Goal: Task Accomplishment & Management: Complete application form

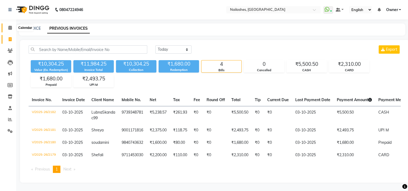
click at [9, 25] on span at bounding box center [9, 28] width 9 height 6
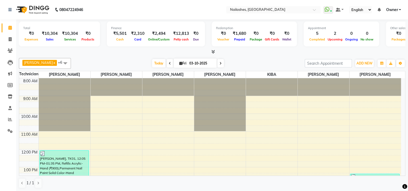
click at [219, 63] on icon at bounding box center [220, 63] width 2 height 3
type input "04-10-2025"
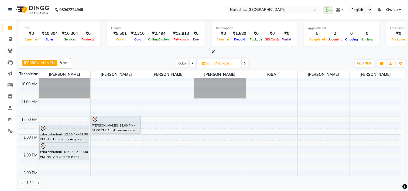
scroll to position [23, 0]
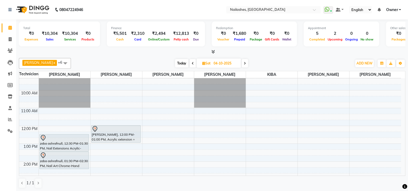
click at [256, 110] on div "8:00 AM 9:00 AM 10:00 AM 11:00 AM 12:00 PM 1:00 PM 2:00 PM 3:00 PM 4:00 PM 5:00…" at bounding box center [209, 170] width 381 height 231
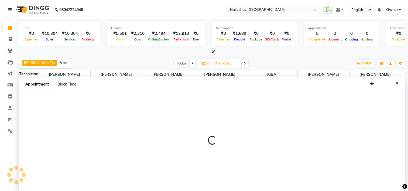
scroll to position [0, 0]
select select "91559"
select select "tentative"
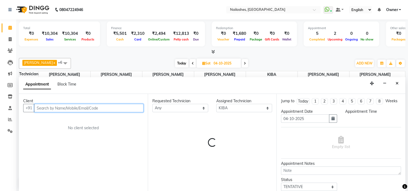
select select "660"
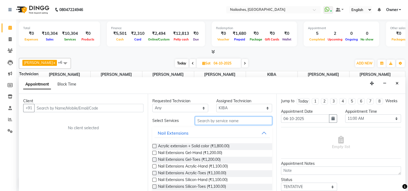
click at [204, 120] on input "text" at bounding box center [233, 120] width 77 height 8
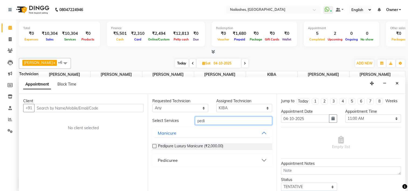
type input "pedi"
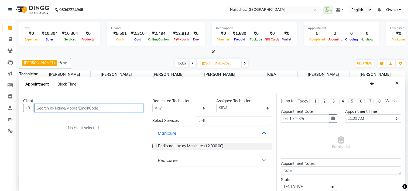
click at [59, 109] on input "text" at bounding box center [88, 108] width 109 height 8
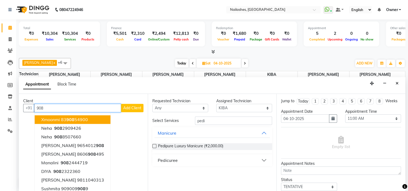
click at [59, 109] on input "908" at bounding box center [77, 108] width 87 height 8
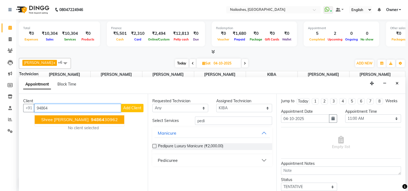
click at [64, 122] on button "shree [PERSON_NAME] 94864 30962" at bounding box center [79, 119] width 89 height 9
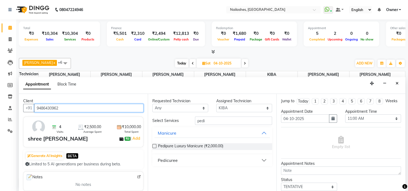
type input "9486430962"
click at [153, 146] on label at bounding box center [154, 146] width 4 height 4
click at [153, 146] on input "checkbox" at bounding box center [154, 147] width 4 height 4
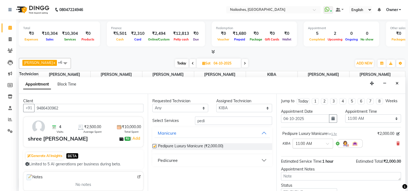
checkbox input "false"
click at [262, 158] on button "Pedicuree" at bounding box center [212, 160] width 116 height 10
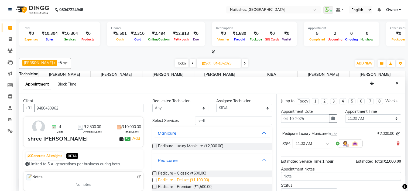
click at [193, 178] on span "Pedicure - Deluxe (₹1,100.00)" at bounding box center [183, 180] width 51 height 7
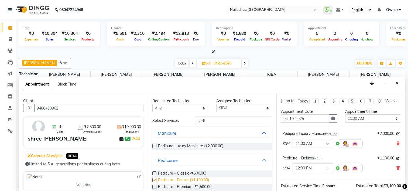
checkbox input "false"
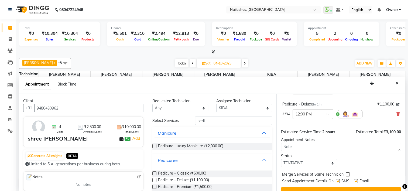
scroll to position [27, 0]
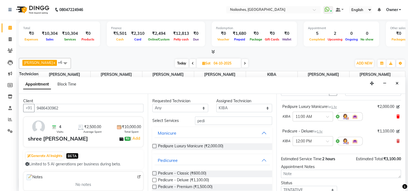
click at [396, 118] on icon at bounding box center [397, 116] width 3 height 4
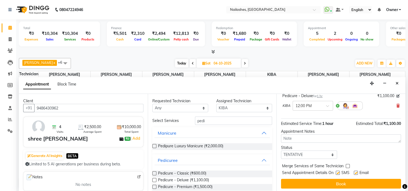
scroll to position [44, 0]
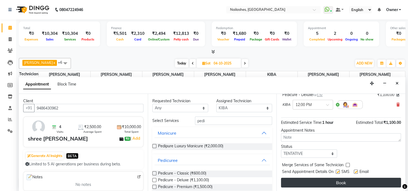
click at [347, 179] on button "Book" at bounding box center [341, 182] width 120 height 10
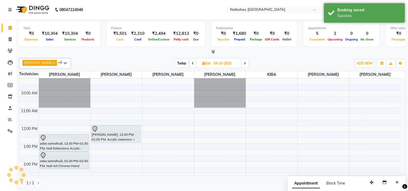
scroll to position [0, 0]
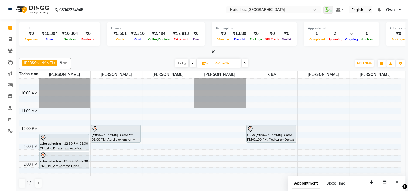
click at [175, 62] on span "Today" at bounding box center [181, 63] width 13 height 8
type input "03-10-2025"
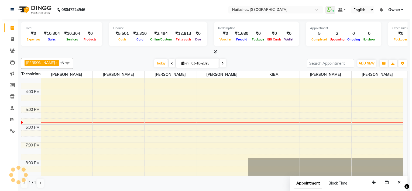
scroll to position [131, 0]
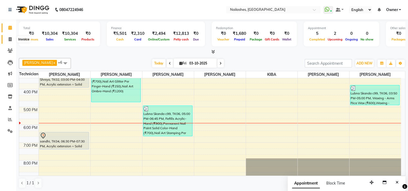
click at [11, 39] on icon at bounding box center [10, 39] width 3 height 4
select select "service"
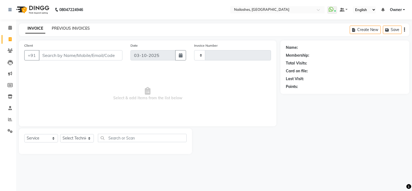
type input "2183"
select select "6579"
click at [59, 29] on link "PREVIOUS INVOICES" at bounding box center [71, 28] width 38 height 5
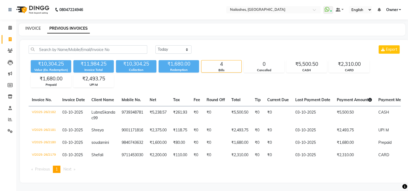
click at [33, 28] on link "INVOICE" at bounding box center [32, 28] width 15 height 5
select select "service"
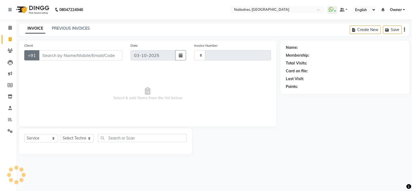
type input "2183"
select select "6579"
click at [85, 140] on select "Select Technician ARISH [PERSON_NAME] [PERSON_NAME] [PERSON_NAME] [PERSON_NAME]…" at bounding box center [77, 138] width 34 height 8
click at [87, 30] on link "PREVIOUS INVOICES" at bounding box center [71, 28] width 38 height 5
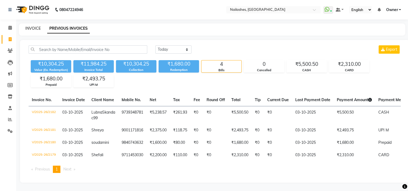
click at [29, 27] on link "INVOICE" at bounding box center [32, 28] width 15 height 5
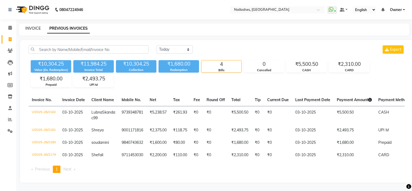
select select "service"
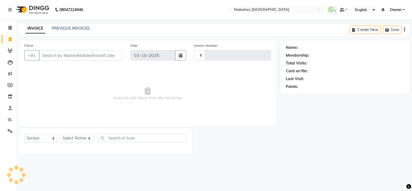
type input "2183"
select select "6579"
click at [55, 54] on input "Client" at bounding box center [80, 55] width 83 height 10
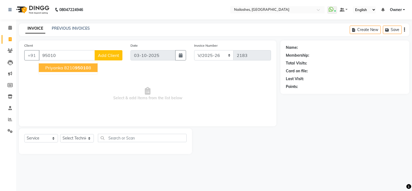
click at [58, 67] on span "Priyanka" at bounding box center [54, 67] width 18 height 5
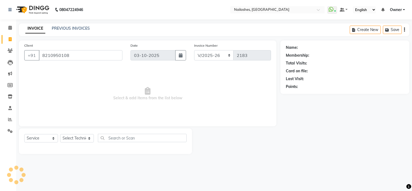
type input "8210950108"
select select "1: Object"
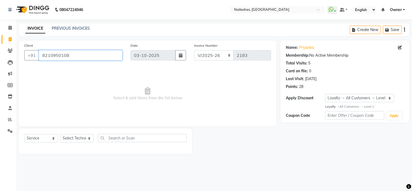
click at [72, 55] on input "8210950108" at bounding box center [80, 55] width 83 height 10
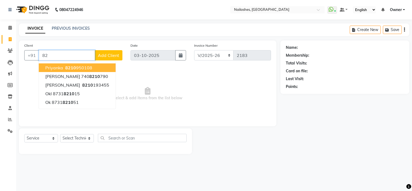
type input "8"
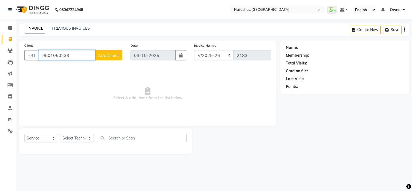
type input "9501050233"
click at [106, 56] on span "Add Client" at bounding box center [108, 55] width 21 height 5
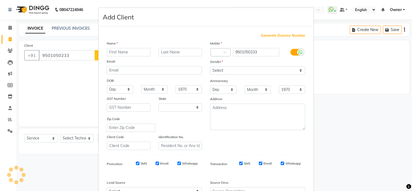
select select "21"
type input "[PERSON_NAME]"
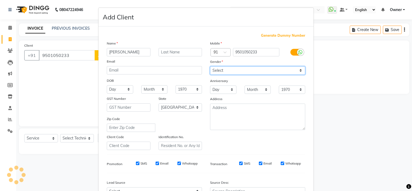
click at [231, 72] on select "Select [DEMOGRAPHIC_DATA] [DEMOGRAPHIC_DATA] Other Prefer Not To Say" at bounding box center [257, 70] width 95 height 8
select select "[DEMOGRAPHIC_DATA]"
click at [210, 67] on select "Select [DEMOGRAPHIC_DATA] [DEMOGRAPHIC_DATA] Other Prefer Not To Say" at bounding box center [257, 70] width 95 height 8
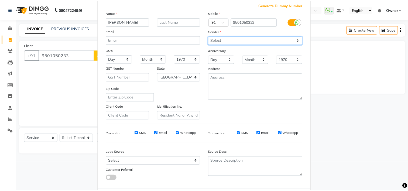
scroll to position [60, 0]
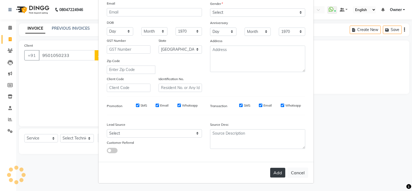
click at [273, 169] on button "Add" at bounding box center [277, 173] width 15 height 10
select select
select select "null"
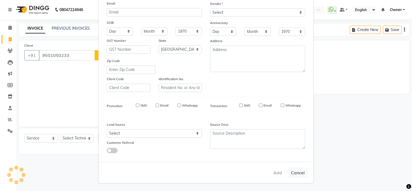
select select
checkbox input "false"
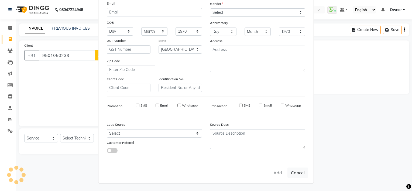
checkbox input "false"
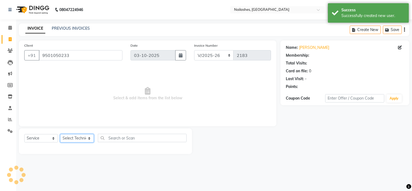
click at [75, 140] on select "Select Technician ARISH [PERSON_NAME] [PERSON_NAME] [PERSON_NAME] [PERSON_NAME]…" at bounding box center [77, 138] width 34 height 8
select select "1: Object"
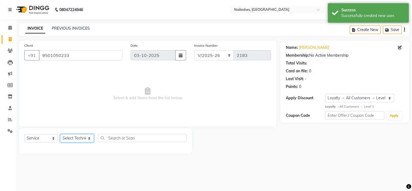
select select "68736"
click at [60, 134] on select "Select Technician ARISH [PERSON_NAME] [PERSON_NAME] [PERSON_NAME] [PERSON_NAME]…" at bounding box center [77, 138] width 34 height 8
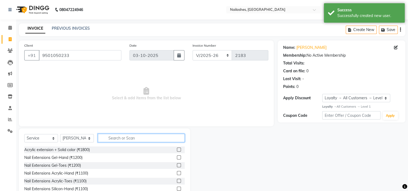
click at [113, 139] on input "text" at bounding box center [141, 138] width 87 height 8
type input "acry"
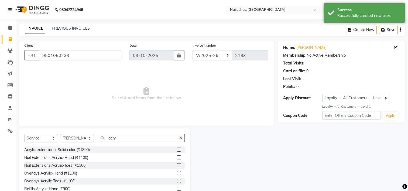
click at [177, 156] on label at bounding box center [179, 157] width 4 height 4
click at [177, 156] on input "checkbox" at bounding box center [179, 158] width 4 height 4
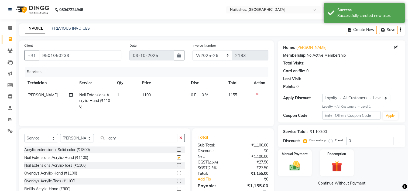
checkbox input "false"
click at [122, 138] on input "acry" at bounding box center [137, 138] width 79 height 8
type input "a"
click at [78, 138] on select "Select Technician ARISH [PERSON_NAME] [PERSON_NAME] [PERSON_NAME] [PERSON_NAME]…" at bounding box center [77, 138] width 34 height 8
select select "80708"
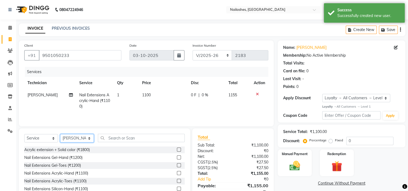
click at [60, 134] on select "Select Technician ARISH [PERSON_NAME] [PERSON_NAME] [PERSON_NAME] [PERSON_NAME]…" at bounding box center [77, 138] width 34 height 8
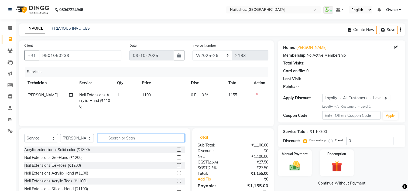
click at [123, 140] on input "text" at bounding box center [141, 138] width 87 height 8
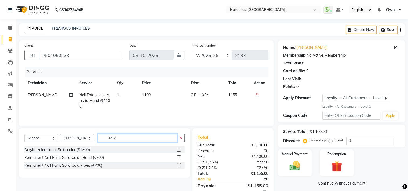
type input "solid"
click at [178, 156] on label at bounding box center [179, 157] width 4 height 4
click at [178, 156] on input "checkbox" at bounding box center [179, 158] width 4 height 4
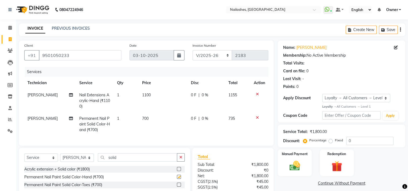
checkbox input "false"
click at [120, 161] on input "solid" at bounding box center [137, 157] width 79 height 8
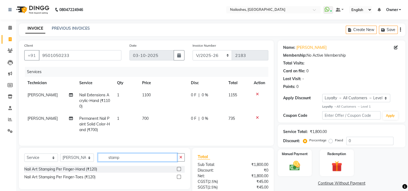
type input "stamp"
click at [178, 171] on label at bounding box center [179, 169] width 4 height 4
click at [178, 171] on input "checkbox" at bounding box center [179, 169] width 4 height 4
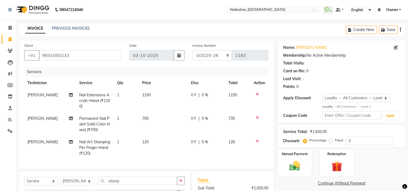
checkbox input "false"
click at [123, 141] on td "1" at bounding box center [126, 147] width 25 height 23
select select "80708"
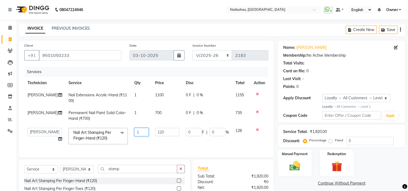
click at [140, 133] on input "1" at bounding box center [141, 132] width 14 height 8
type input "2"
click at [294, 32] on div "INVOICE PREVIOUS INVOICES Create New Save" at bounding box center [212, 29] width 386 height 13
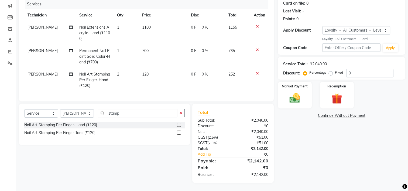
scroll to position [72, 0]
click at [290, 95] on img at bounding box center [294, 98] width 18 height 13
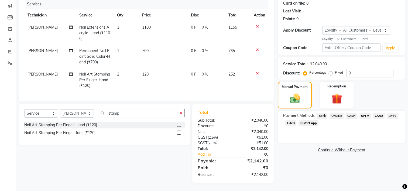
click at [363, 113] on span "UPI M" at bounding box center [365, 116] width 12 height 6
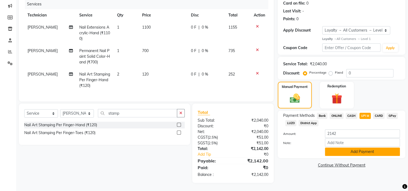
click at [362, 150] on button "Add Payment" at bounding box center [362, 151] width 75 height 8
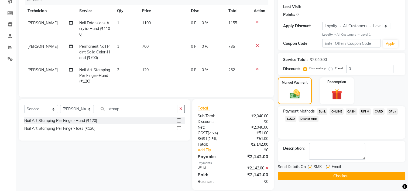
click at [335, 177] on button "Checkout" at bounding box center [340, 176] width 127 height 8
click at [335, 177] on div "Checkout" at bounding box center [340, 176] width 127 height 8
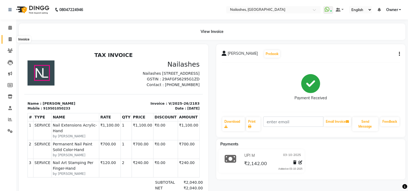
click at [12, 40] on span at bounding box center [9, 39] width 9 height 6
select select "service"
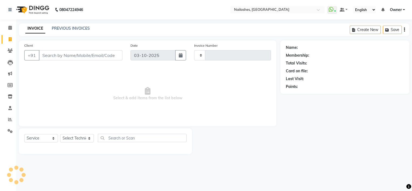
type input "2184"
select select "6579"
click at [84, 29] on link "PREVIOUS INVOICES" at bounding box center [71, 28] width 38 height 5
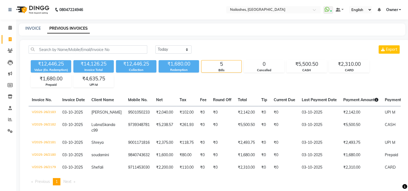
click at [167, 15] on nav "08047224946 Select Location × [GEOGRAPHIC_DATA] WhatsApp Status ✕ Status: Conne…" at bounding box center [204, 9] width 408 height 19
click at [11, 40] on icon at bounding box center [10, 39] width 3 height 4
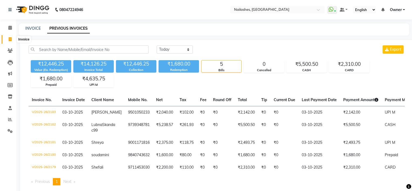
select select "service"
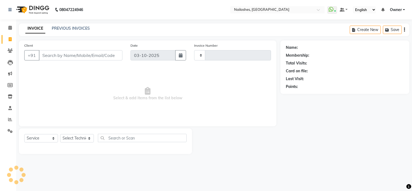
type input "2184"
select select "6579"
click at [89, 138] on select "Select Technician" at bounding box center [77, 138] width 34 height 8
click at [60, 134] on select "Select Technician ARISH [PERSON_NAME] [PERSON_NAME] [PERSON_NAME] [PERSON_NAME]…" at bounding box center [77, 138] width 34 height 8
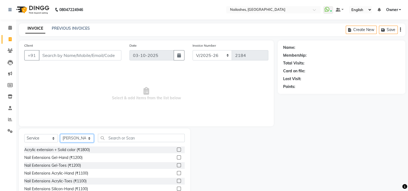
click at [86, 138] on select "Select Technician ARISH [PERSON_NAME] [PERSON_NAME] [PERSON_NAME] [PERSON_NAME]…" at bounding box center [77, 138] width 34 height 8
select select "84916"
click at [60, 134] on select "Select Technician ARISH [PERSON_NAME] [PERSON_NAME] [PERSON_NAME] [PERSON_NAME]…" at bounding box center [77, 138] width 34 height 8
click at [118, 137] on input "text" at bounding box center [141, 138] width 87 height 8
type input "g"
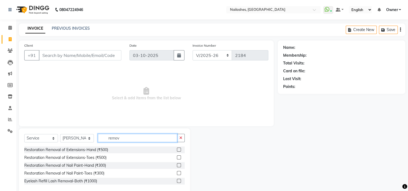
type input "remov"
click at [178, 173] on label at bounding box center [179, 173] width 4 height 4
click at [178, 173] on input "checkbox" at bounding box center [179, 173] width 4 height 4
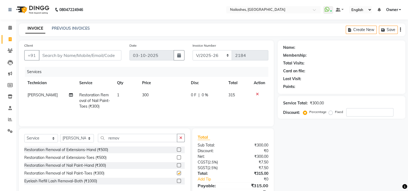
checkbox input "false"
click at [179, 137] on icon "button" at bounding box center [180, 138] width 3 height 4
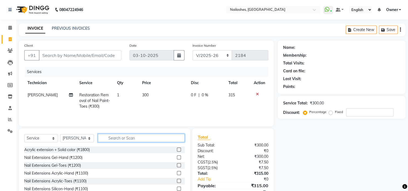
click at [164, 137] on input "text" at bounding box center [141, 138] width 87 height 8
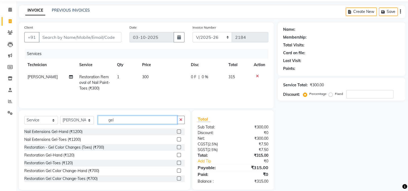
scroll to position [18, 0]
type input "gel"
click at [178, 123] on button "button" at bounding box center [181, 120] width 8 height 8
click at [160, 119] on input "text" at bounding box center [141, 120] width 87 height 8
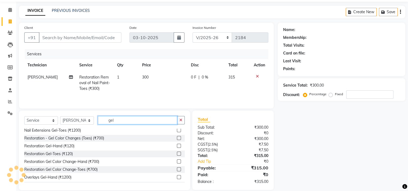
scroll to position [10, 0]
type input "gel"
click at [177, 162] on label at bounding box center [179, 161] width 4 height 4
click at [177, 162] on input "checkbox" at bounding box center [179, 161] width 4 height 4
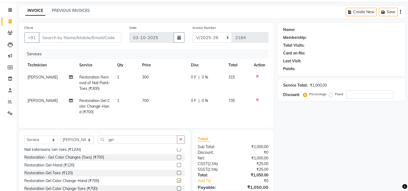
checkbox input "false"
click at [180, 141] on icon "button" at bounding box center [180, 139] width 3 height 4
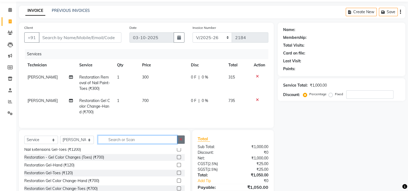
scroll to position [17, 0]
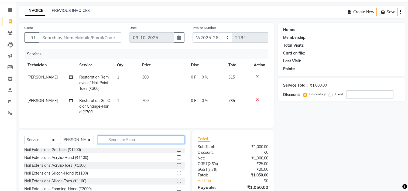
click at [175, 142] on input "text" at bounding box center [141, 139] width 87 height 8
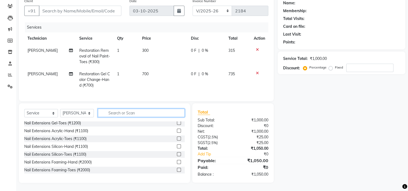
scroll to position [13, 0]
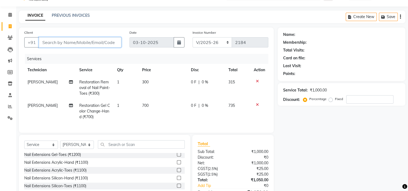
click at [65, 41] on input "Client" at bounding box center [80, 42] width 82 height 10
type input "7"
type input "0"
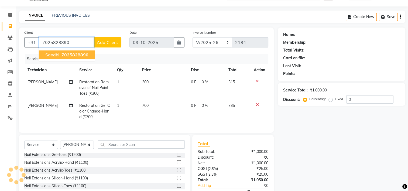
type input "7025828890"
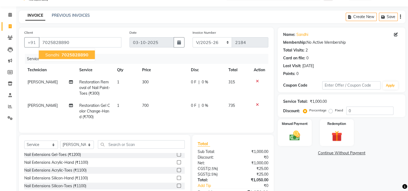
click at [65, 54] on span "7025828890" at bounding box center [74, 54] width 27 height 5
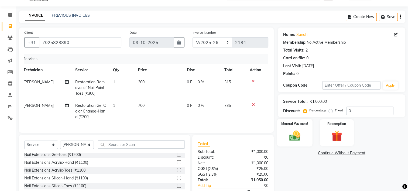
click at [304, 137] on div "Manual Payment" at bounding box center [294, 133] width 35 height 28
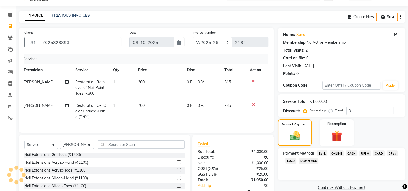
scroll to position [48, 0]
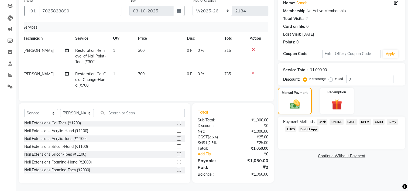
click at [361, 119] on span "UPI M" at bounding box center [365, 122] width 12 height 6
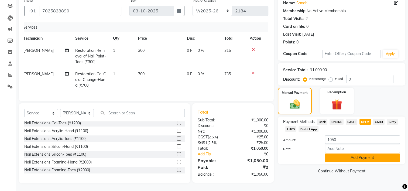
click at [355, 153] on button "Add Payment" at bounding box center [362, 157] width 75 height 8
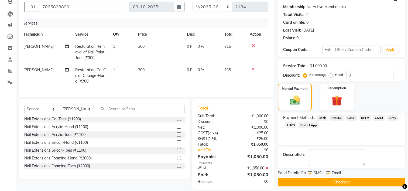
click at [326, 178] on button "Checkout" at bounding box center [340, 182] width 127 height 8
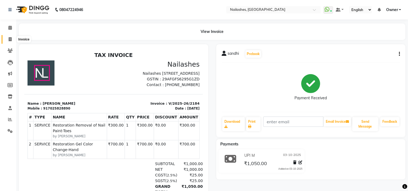
click at [11, 40] on icon at bounding box center [10, 39] width 3 height 4
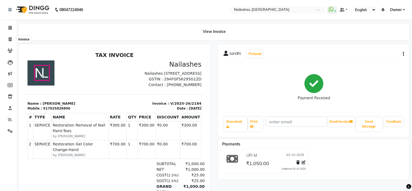
select select "service"
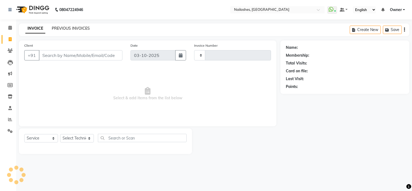
type input "2185"
select select "6579"
click at [69, 29] on link "PREVIOUS INVOICES" at bounding box center [71, 28] width 38 height 5
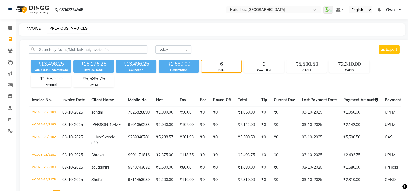
click at [33, 26] on link "INVOICE" at bounding box center [32, 28] width 15 height 5
select select "service"
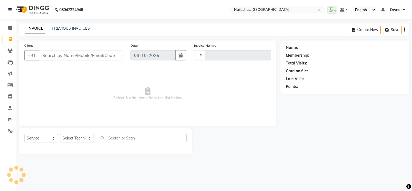
type input "2185"
select select "6579"
click at [88, 138] on select "Select Technician ARISH [PERSON_NAME] [PERSON_NAME] [PERSON_NAME] [PERSON_NAME]…" at bounding box center [77, 138] width 34 height 8
select select "80708"
click at [60, 134] on select "Select Technician ARISH [PERSON_NAME] [PERSON_NAME] [PERSON_NAME] [PERSON_NAME]…" at bounding box center [77, 138] width 34 height 8
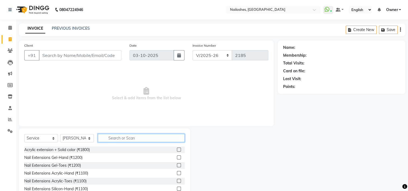
click at [127, 137] on input "text" at bounding box center [141, 138] width 87 height 8
type input "ext"
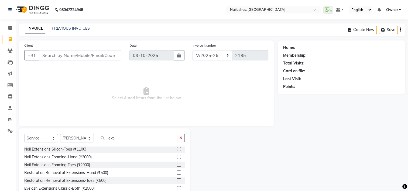
click at [177, 172] on label at bounding box center [179, 172] width 4 height 4
click at [177, 172] on input "checkbox" at bounding box center [179, 173] width 4 height 4
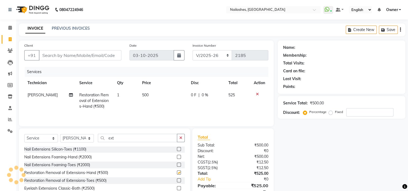
checkbox input "false"
click at [145, 94] on span "500" at bounding box center [145, 94] width 6 height 5
select select "80708"
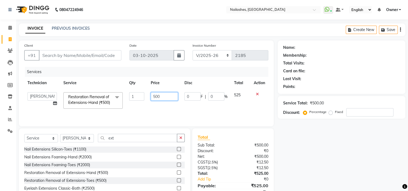
click at [159, 96] on input "500" at bounding box center [164, 96] width 27 height 8
type input "5"
type input "250"
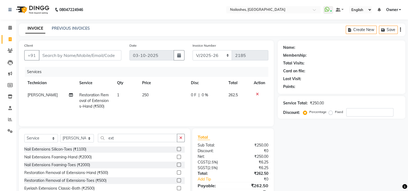
click at [176, 103] on td "250" at bounding box center [163, 100] width 49 height 23
select select "80708"
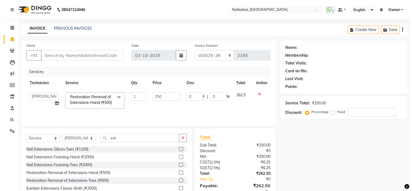
scroll to position [30, 0]
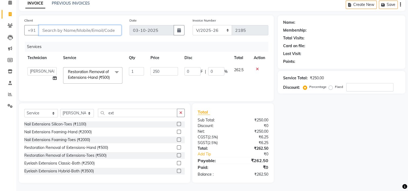
click at [60, 25] on input "Client" at bounding box center [80, 30] width 82 height 10
click at [64, 25] on input "Client" at bounding box center [80, 30] width 82 height 10
type input "9"
type input "0"
type input "9571412990"
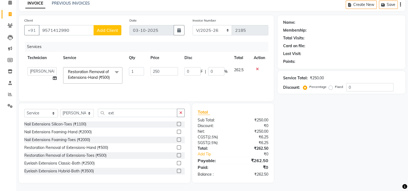
click at [102, 27] on span "Add Client" at bounding box center [107, 29] width 21 height 5
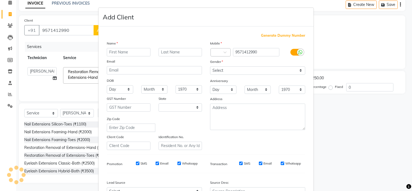
select select "21"
click at [116, 50] on input "text" at bounding box center [129, 52] width 44 height 8
type input "riya"
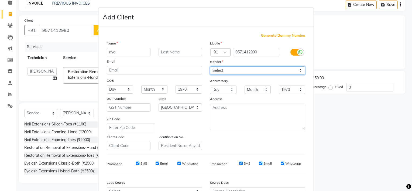
click at [218, 70] on select "Select [DEMOGRAPHIC_DATA] [DEMOGRAPHIC_DATA] Other Prefer Not To Say" at bounding box center [257, 70] width 95 height 8
select select "[DEMOGRAPHIC_DATA]"
click at [210, 67] on select "Select [DEMOGRAPHIC_DATA] [DEMOGRAPHIC_DATA] Other Prefer Not To Say" at bounding box center [257, 70] width 95 height 8
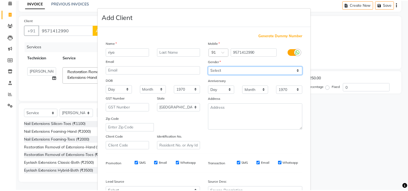
scroll to position [60, 0]
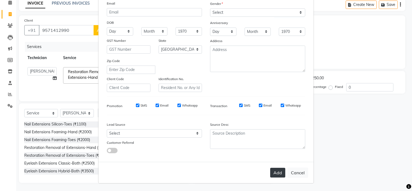
click at [276, 174] on button "Add" at bounding box center [277, 173] width 15 height 10
select select
select select "null"
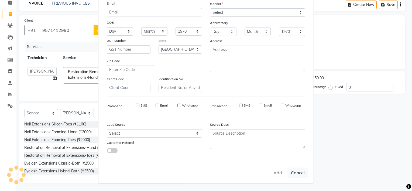
select select
checkbox input "false"
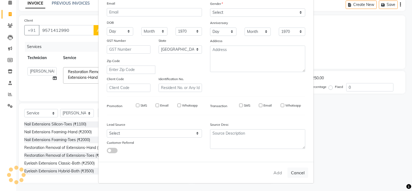
checkbox input "false"
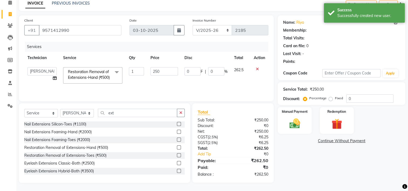
select select "1: Object"
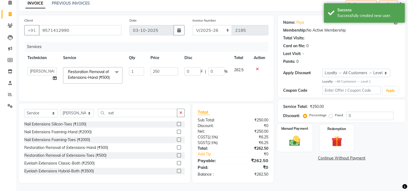
click at [290, 134] on img at bounding box center [294, 140] width 18 height 13
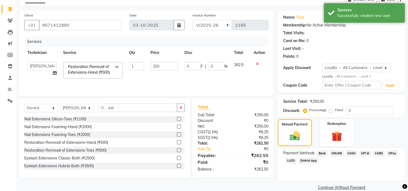
scroll to position [39, 0]
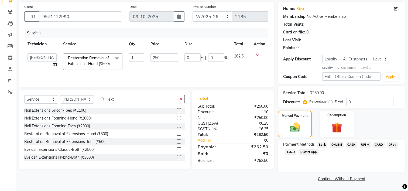
click at [365, 145] on span "UPI M" at bounding box center [365, 144] width 12 height 6
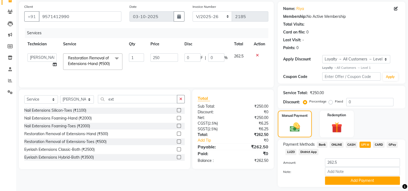
scroll to position [54, 0]
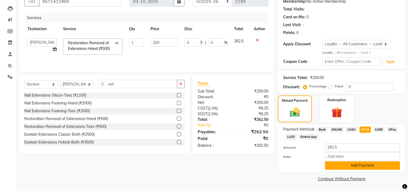
click at [358, 165] on button "Add Payment" at bounding box center [362, 165] width 75 height 8
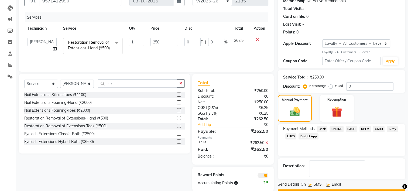
scroll to position [69, 0]
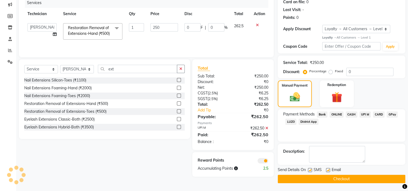
click at [346, 179] on button "Checkout" at bounding box center [340, 179] width 127 height 8
